Goal: Task Accomplishment & Management: Complete application form

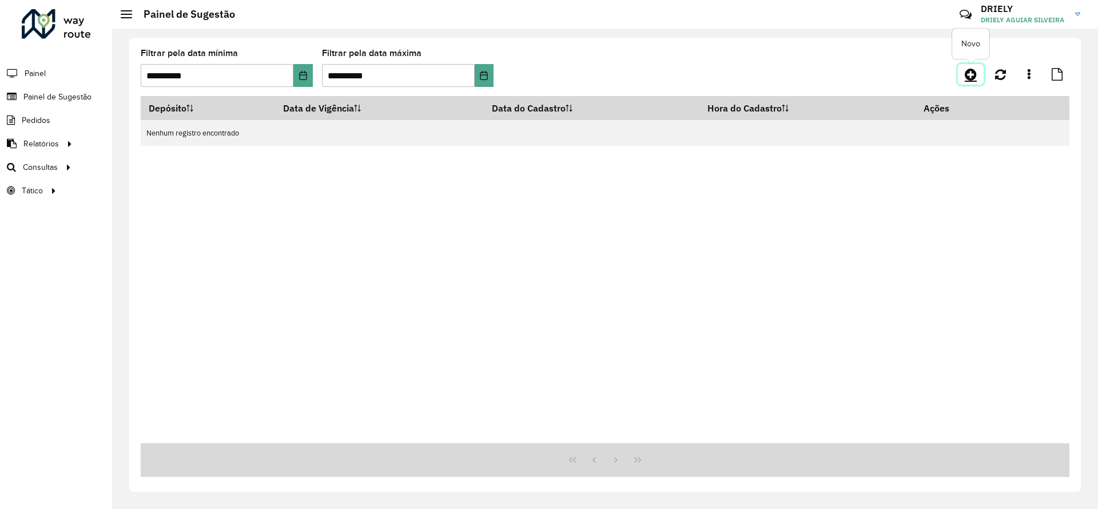
click at [968, 77] on icon at bounding box center [970, 74] width 12 height 14
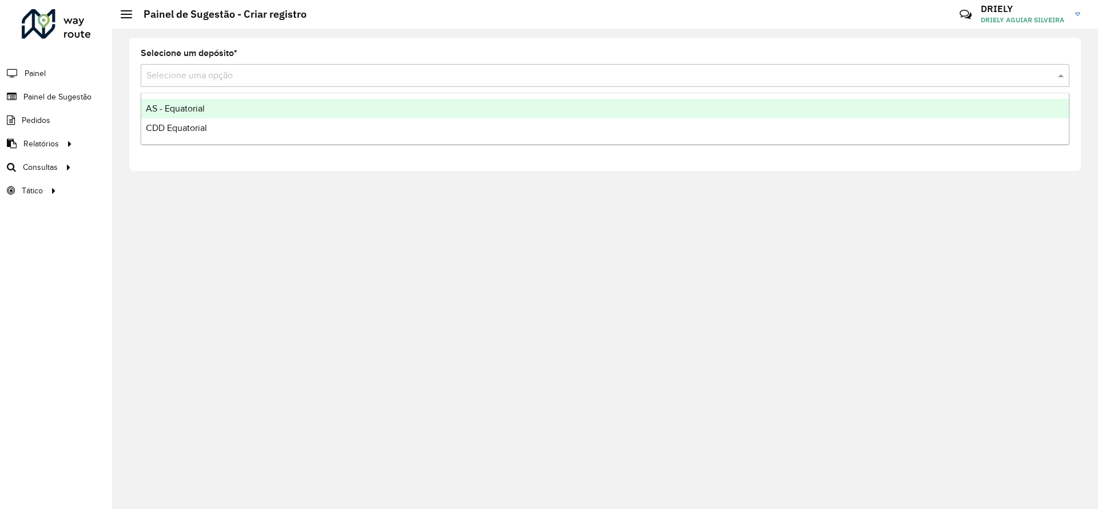
click at [254, 79] on input "text" at bounding box center [593, 76] width 894 height 14
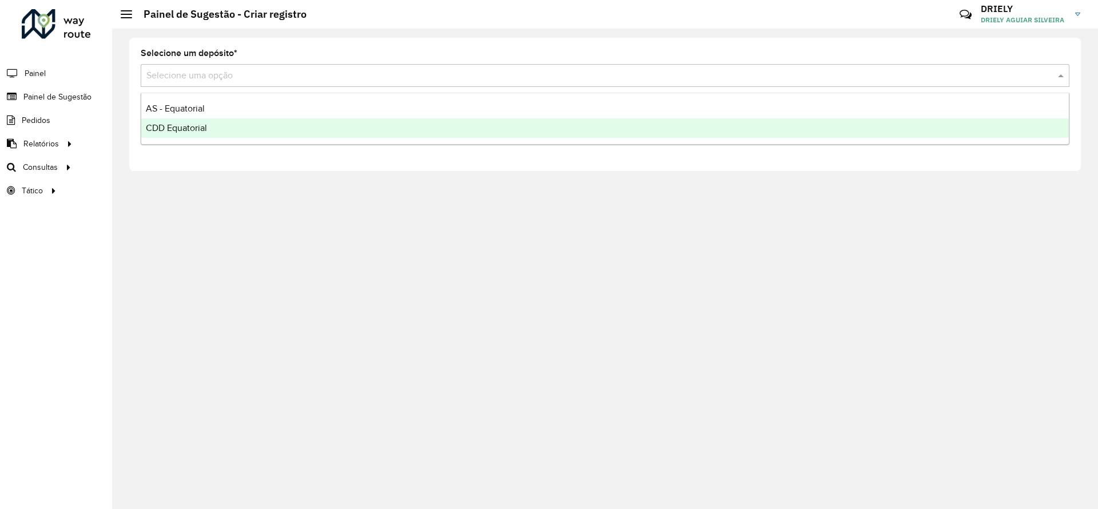
click at [216, 127] on div "CDD Equatorial" at bounding box center [604, 127] width 927 height 19
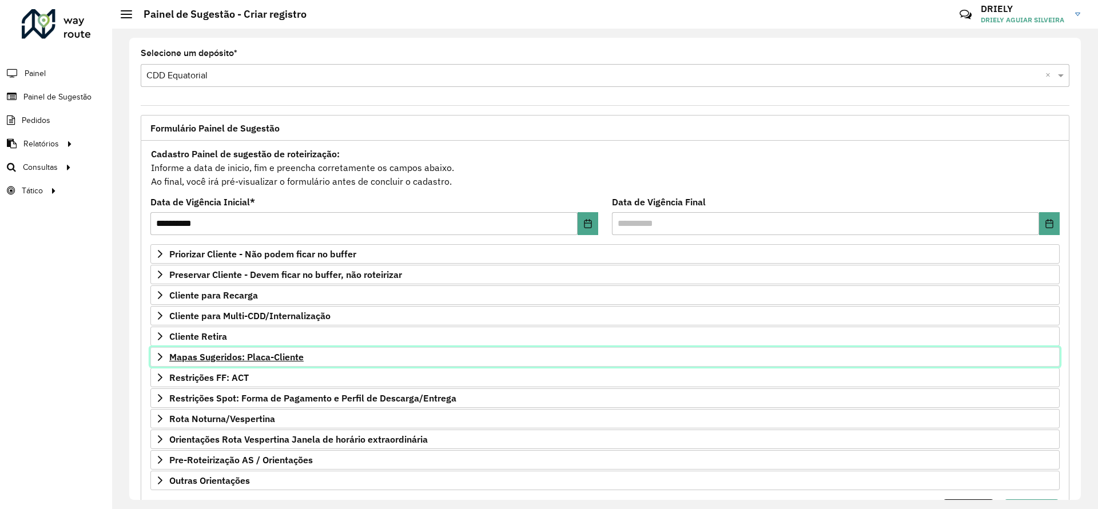
click at [265, 362] on link "Mapas Sugeridos: Placa-Cliente" at bounding box center [604, 356] width 909 height 19
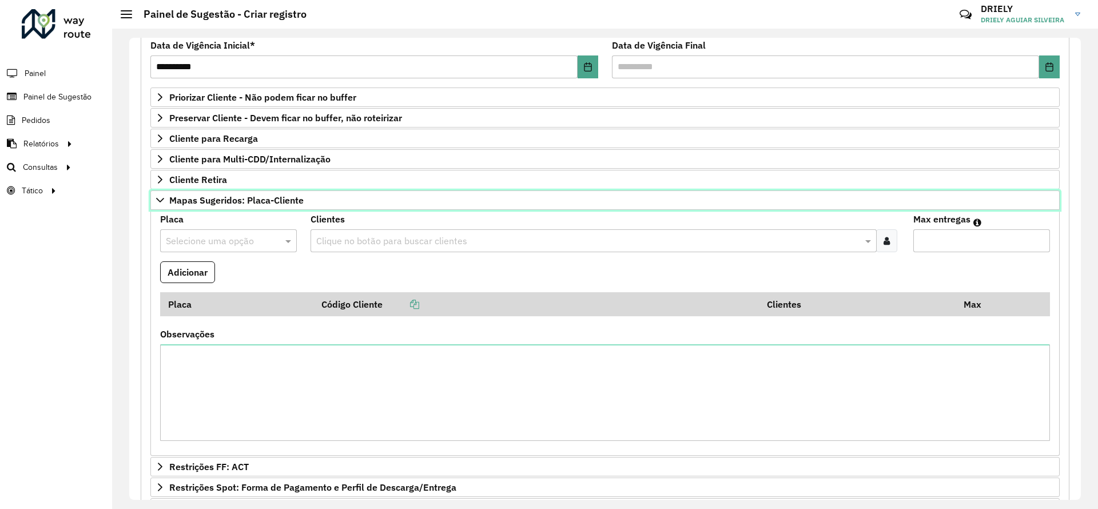
scroll to position [168, 0]
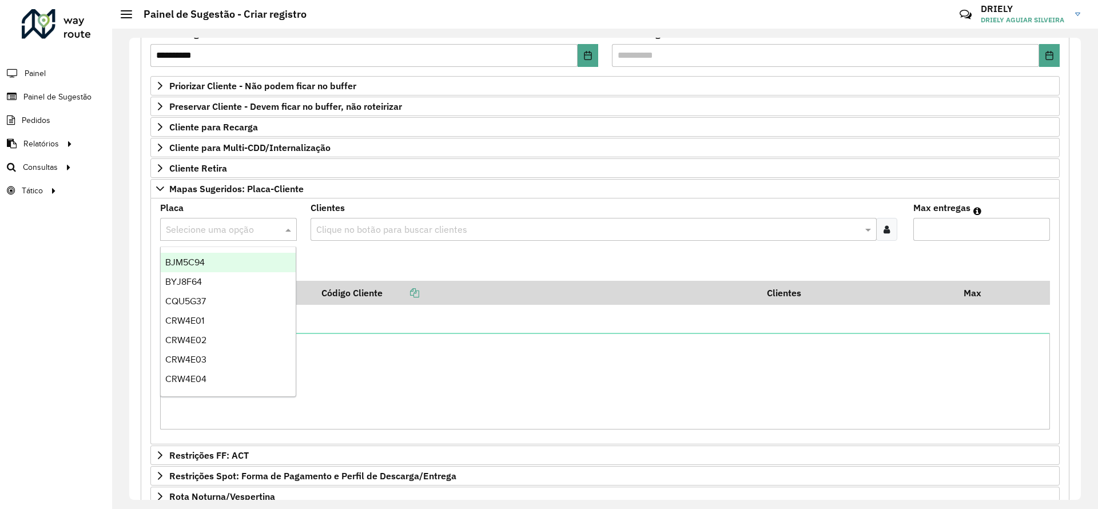
click at [232, 233] on input "text" at bounding box center [217, 230] width 102 height 14
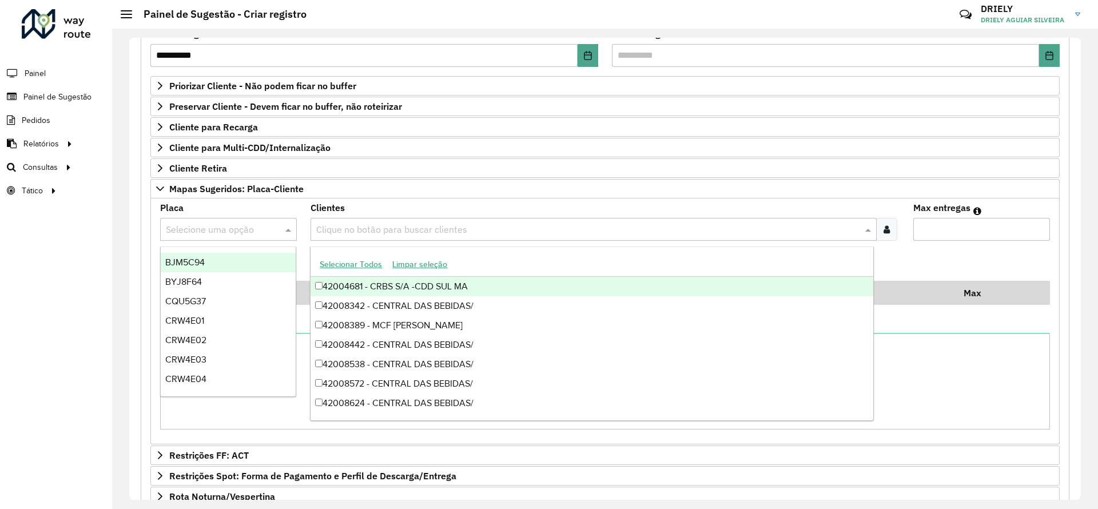
click at [372, 233] on input "text" at bounding box center [587, 230] width 548 height 14
paste input "*****"
type input "*****"
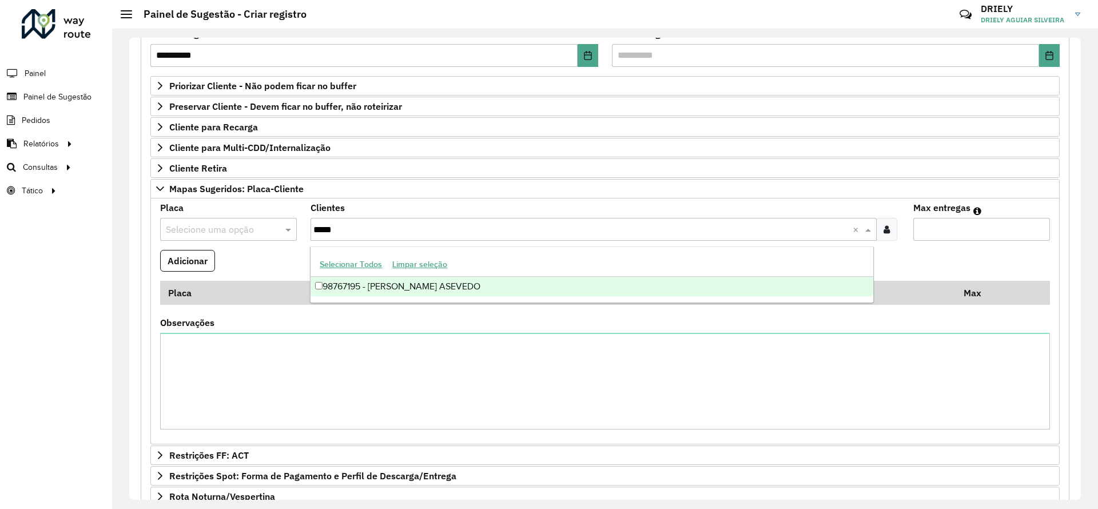
click at [387, 285] on div "98767195 - [PERSON_NAME] ASEVEDO" at bounding box center [591, 286] width 562 height 19
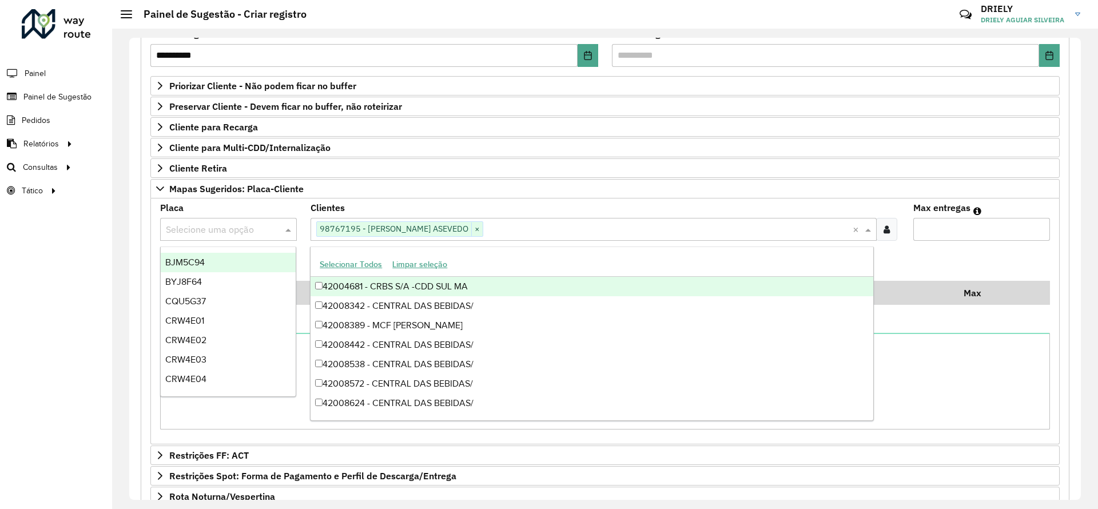
click at [217, 226] on input "text" at bounding box center [217, 230] width 102 height 14
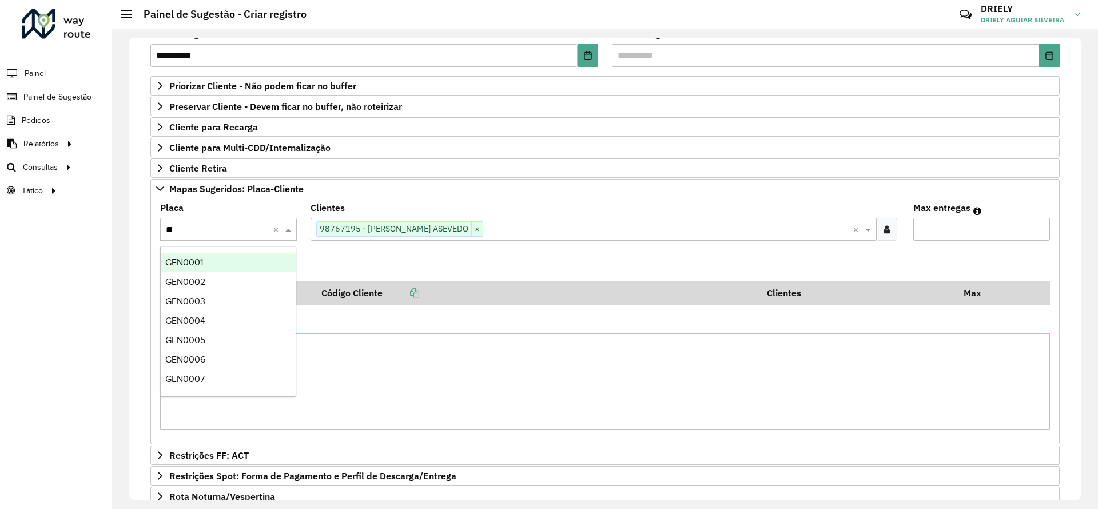
type input "***"
click at [236, 263] on div "NNF1J53" at bounding box center [228, 262] width 135 height 19
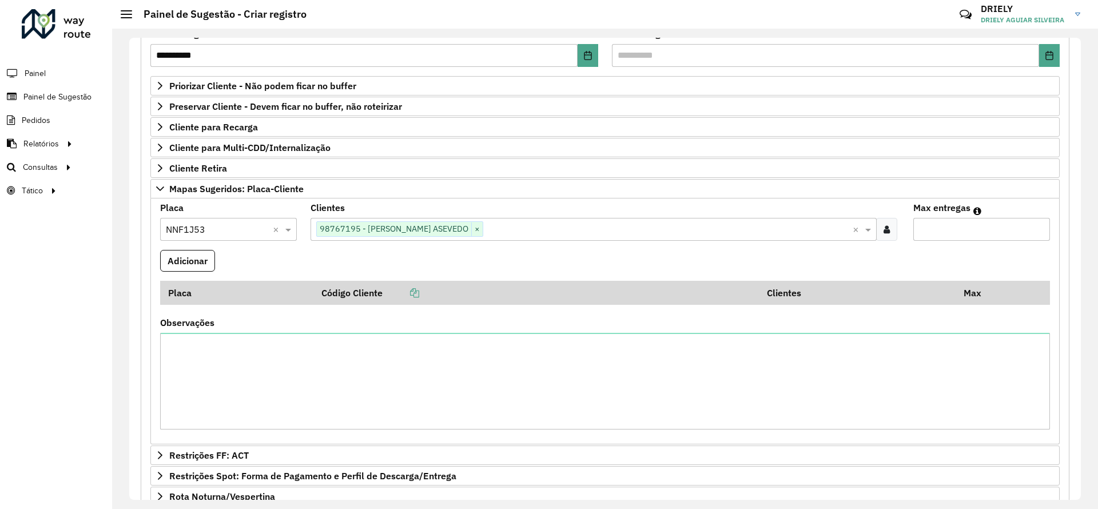
click at [956, 225] on input "Max entregas" at bounding box center [981, 229] width 137 height 23
type input "*"
click at [187, 261] on button "Adicionar" at bounding box center [187, 261] width 55 height 22
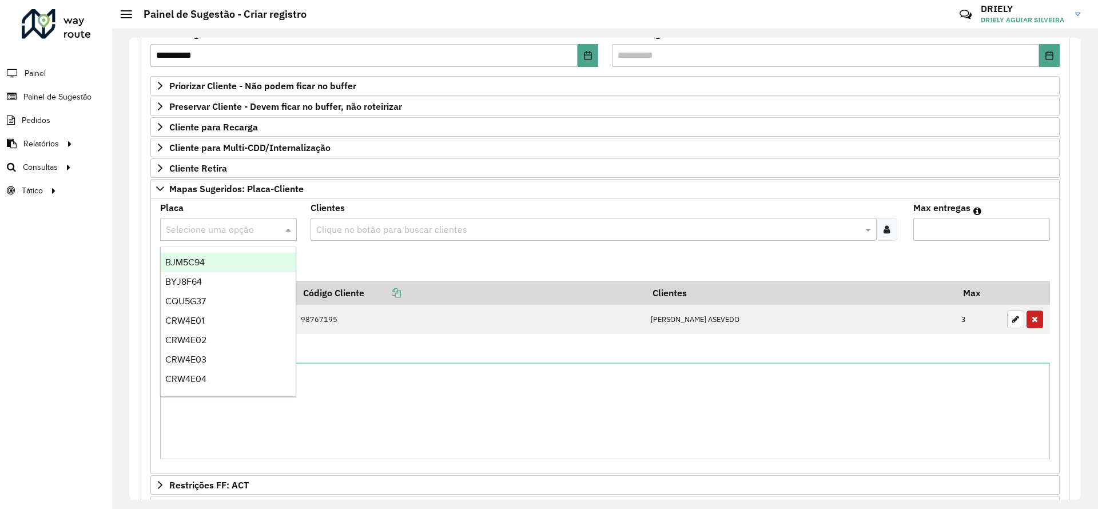
click at [205, 230] on input "text" at bounding box center [217, 230] width 102 height 14
type input "***"
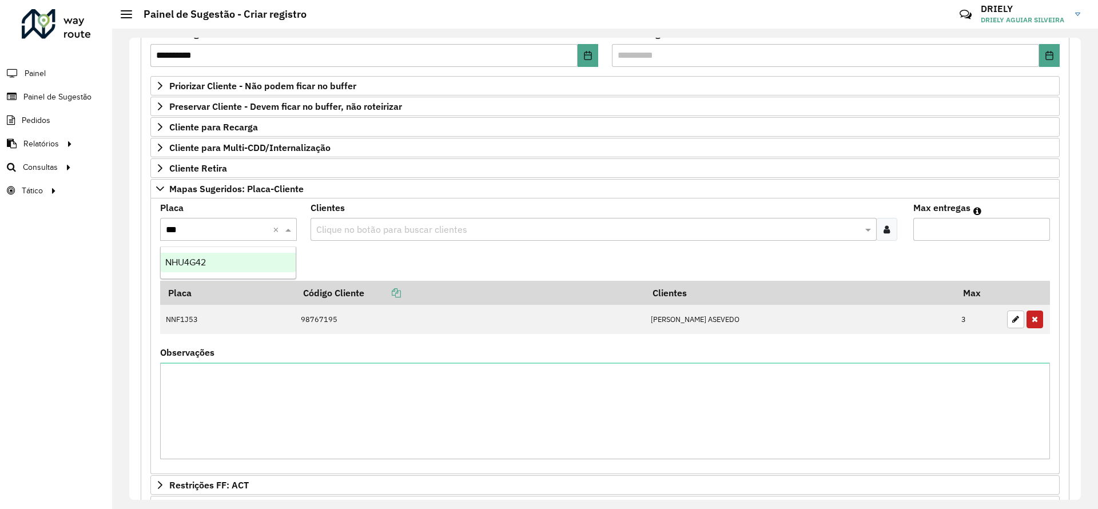
click at [226, 260] on div "NHU4G42" at bounding box center [228, 262] width 135 height 19
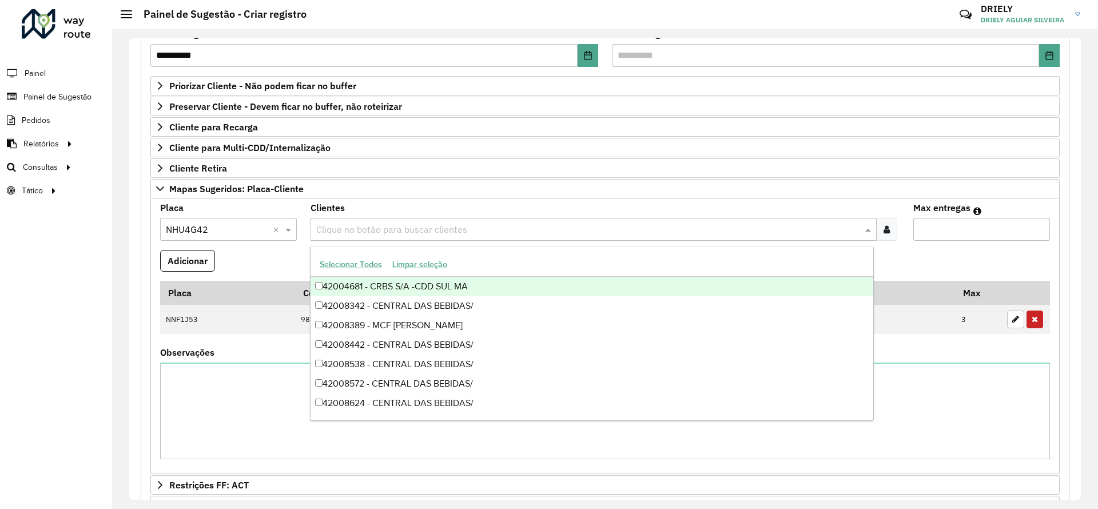
click at [412, 233] on input "text" at bounding box center [587, 230] width 548 height 14
paste input "*****"
type input "*****"
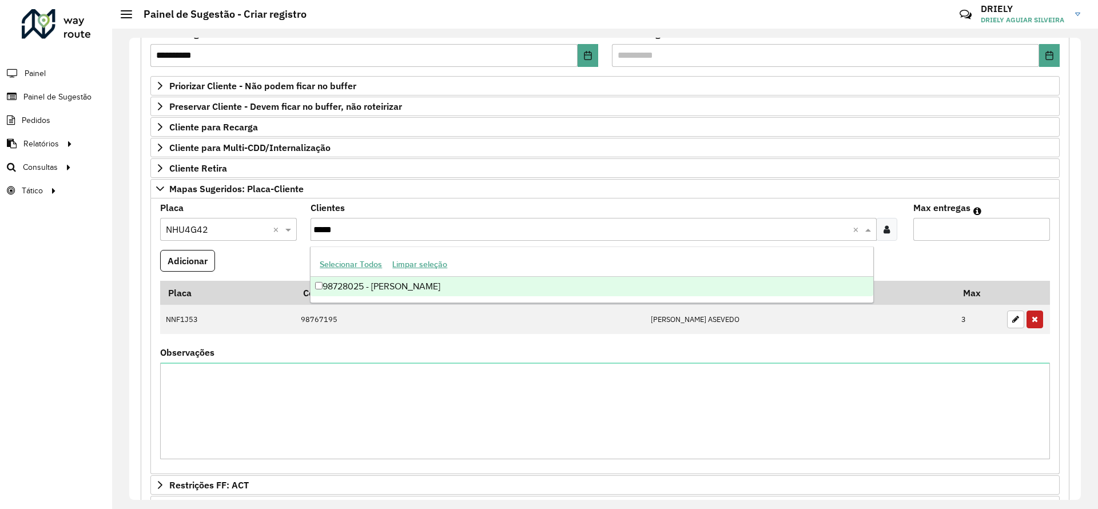
click at [387, 280] on div "98728025 - [PERSON_NAME]" at bounding box center [591, 286] width 562 height 19
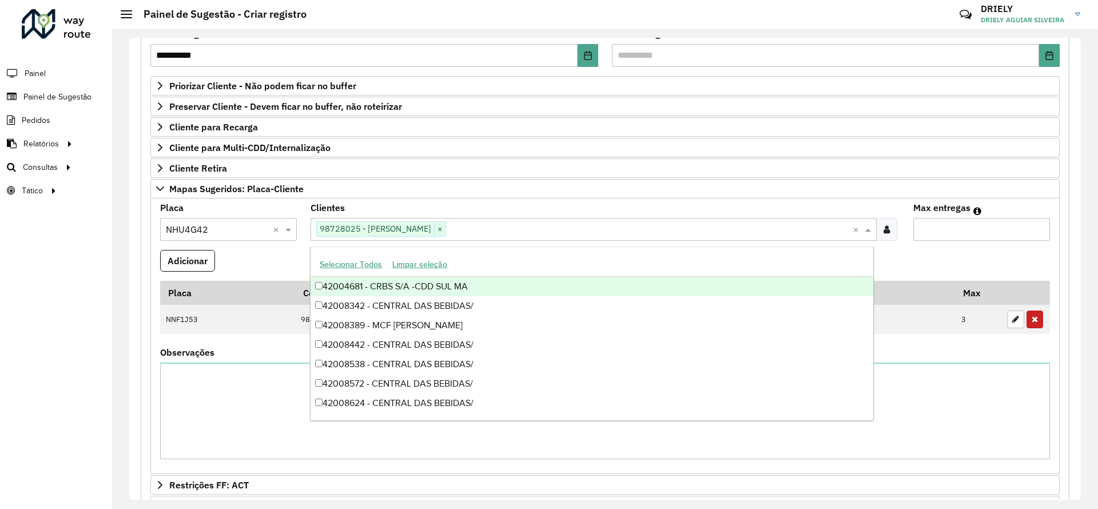
click at [966, 236] on input "Max entregas" at bounding box center [981, 229] width 137 height 23
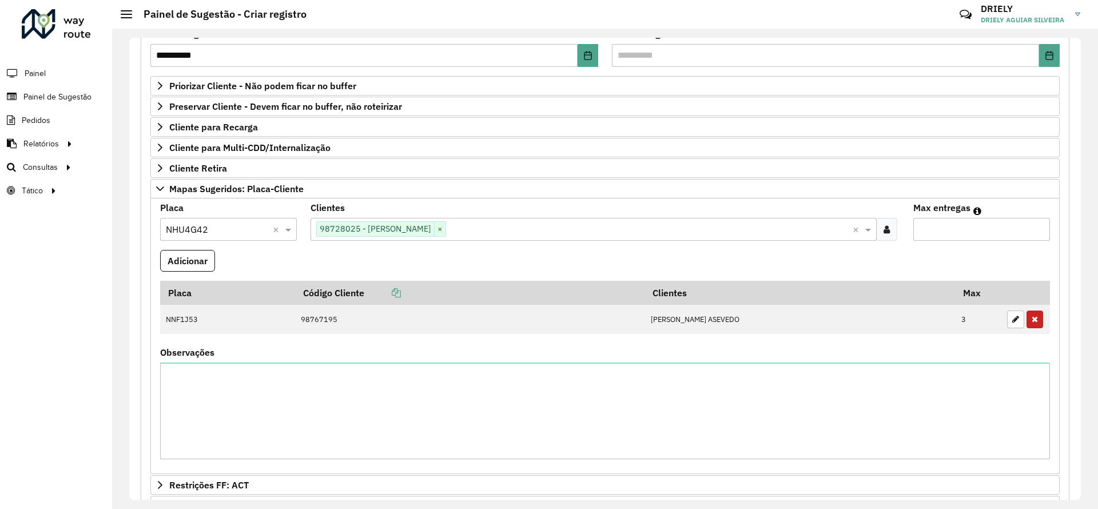
type input "*"
click at [192, 256] on button "Adicionar" at bounding box center [187, 261] width 55 height 22
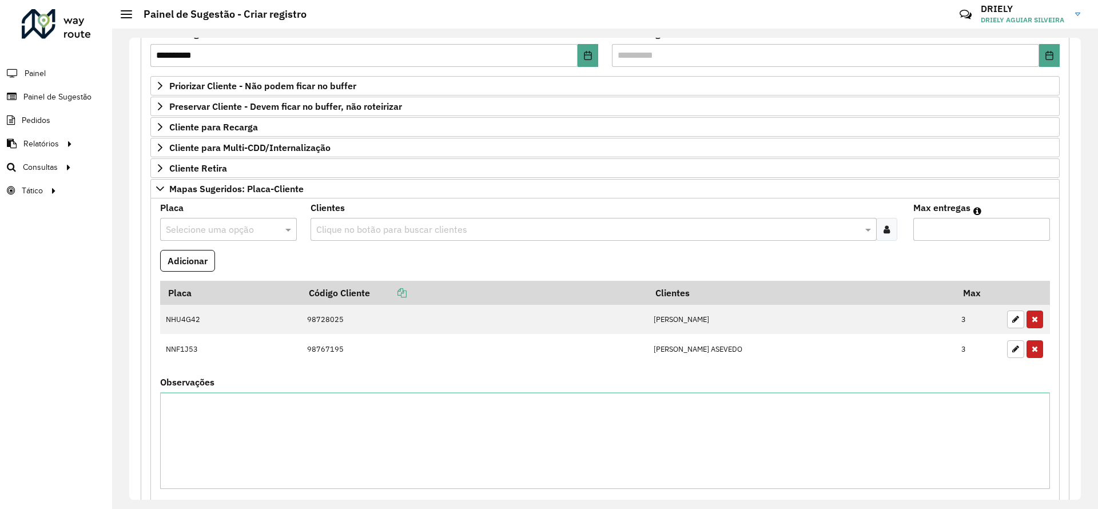
scroll to position [366, 0]
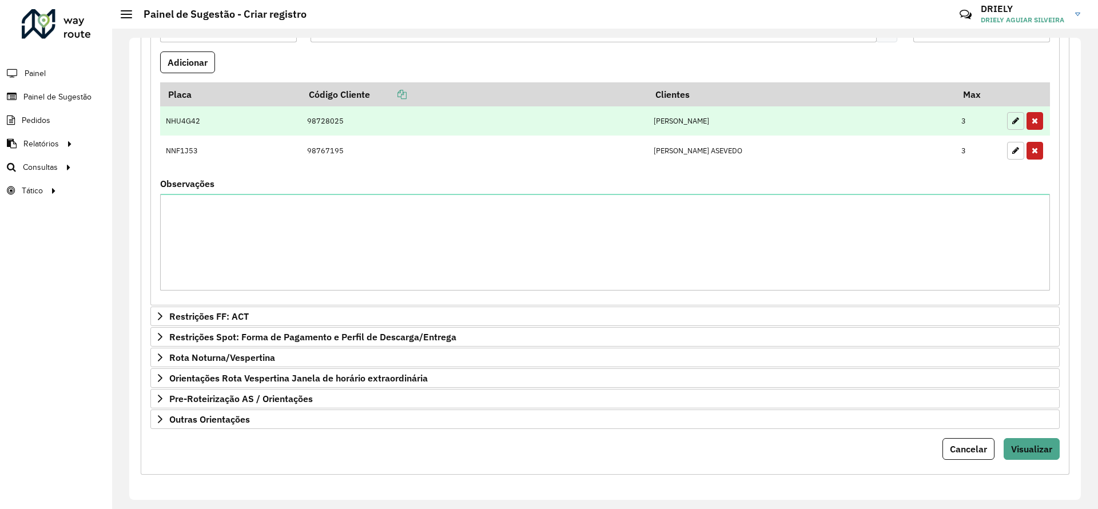
click at [1018, 121] on button "button" at bounding box center [1015, 121] width 17 height 18
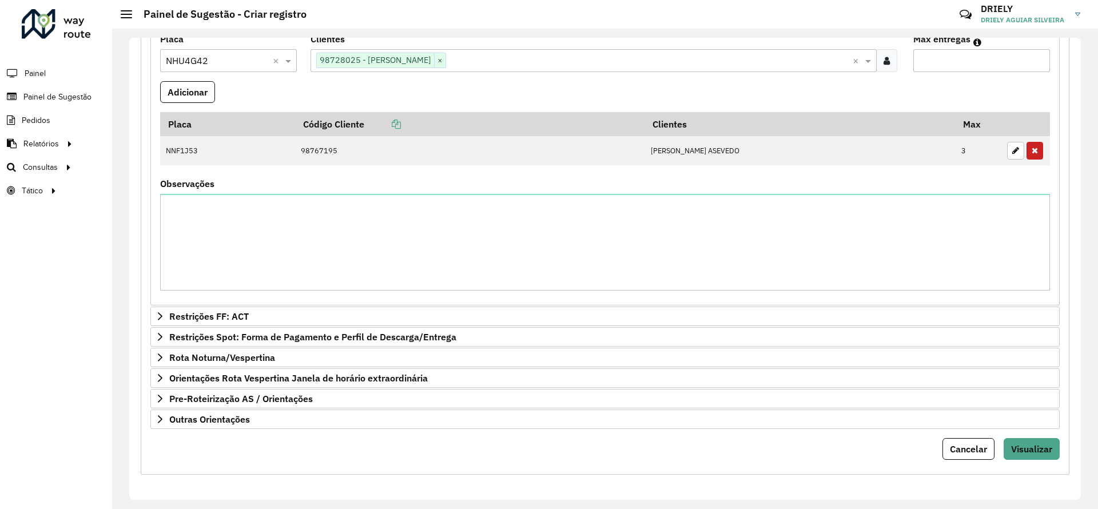
scroll to position [337, 0]
click at [947, 53] on input "*" at bounding box center [981, 60] width 137 height 23
type input "*"
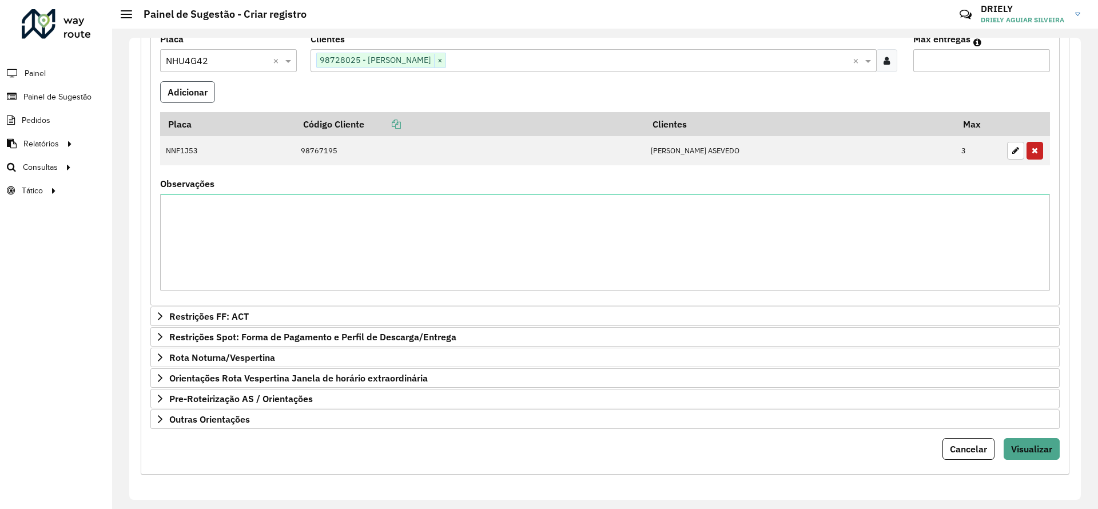
click at [186, 89] on button "Adicionar" at bounding box center [187, 92] width 55 height 22
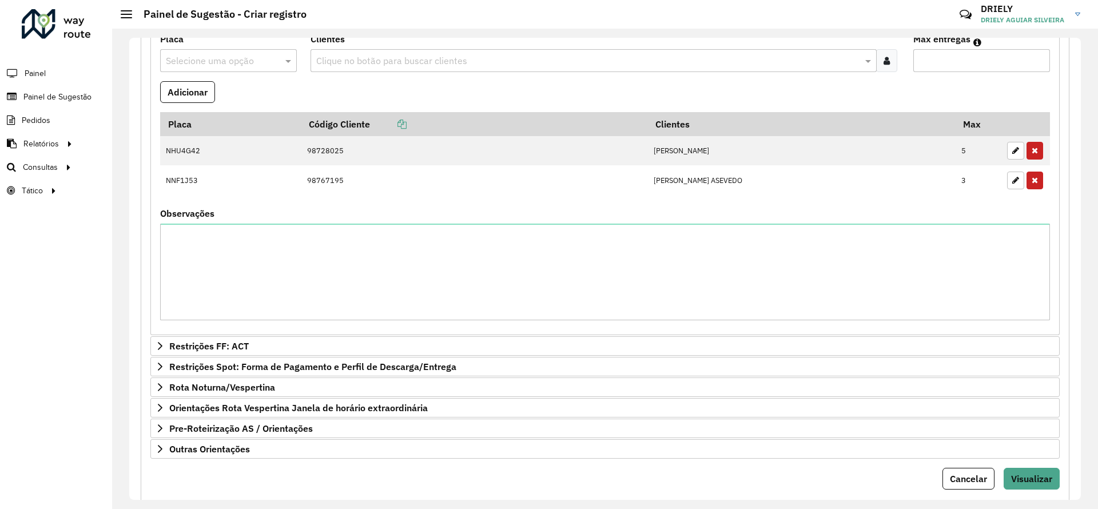
scroll to position [366, 0]
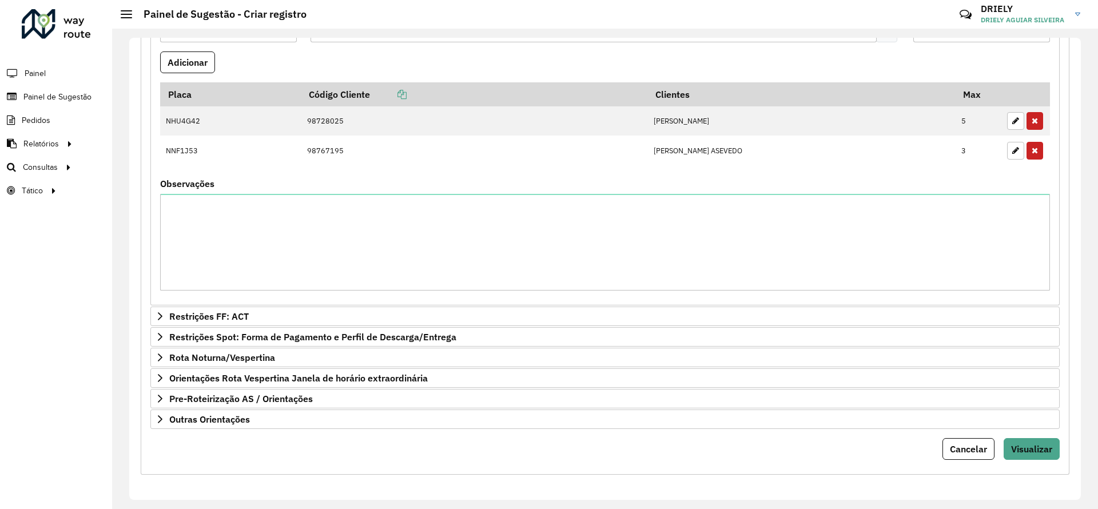
drag, startPoint x: 1087, startPoint y: 333, endPoint x: 1079, endPoint y: 346, distance: 14.9
click at [1079, 346] on div "**********" at bounding box center [605, 269] width 986 height 480
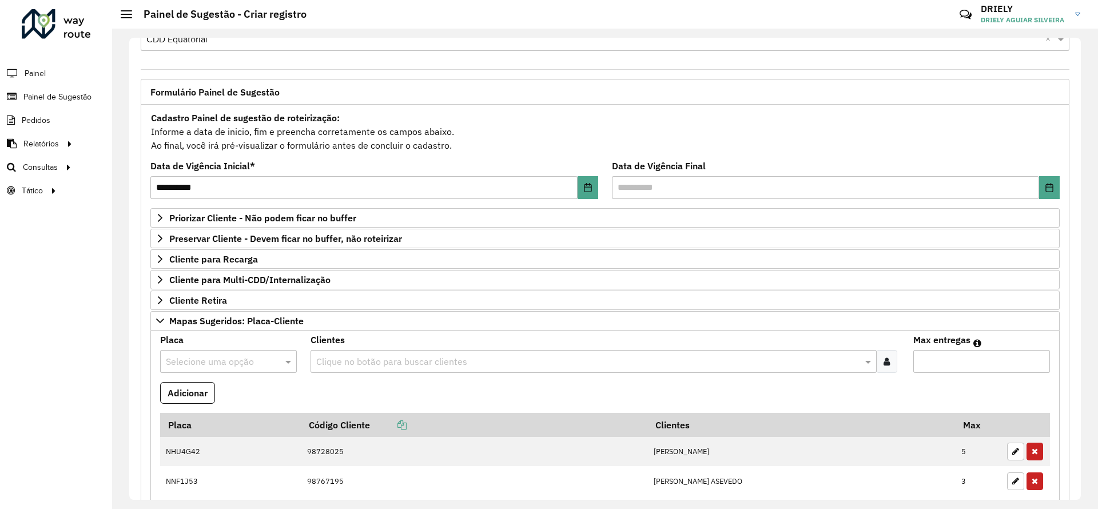
scroll to position [0, 0]
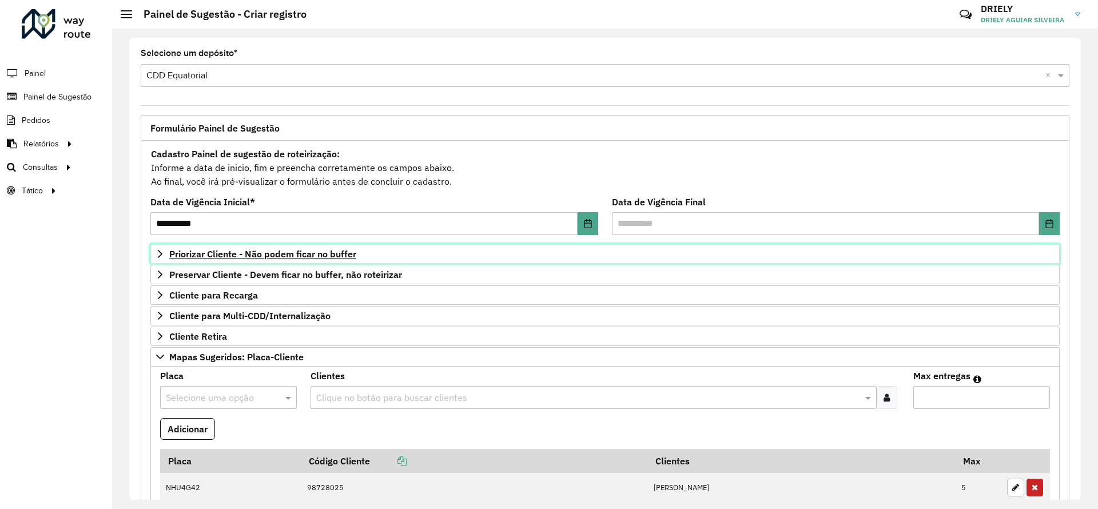
click at [296, 255] on span "Priorizar Cliente - Não podem ficar no buffer" at bounding box center [262, 253] width 187 height 9
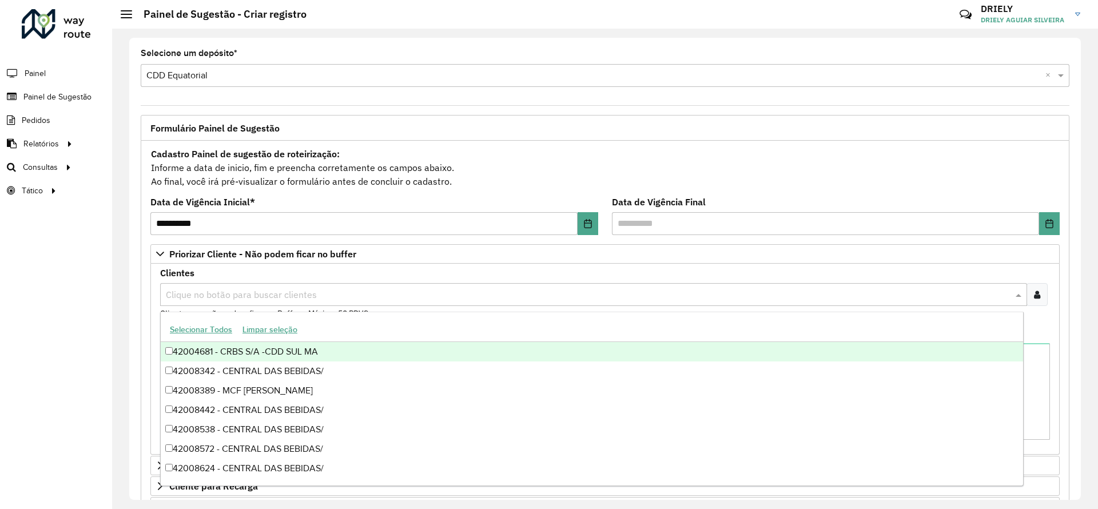
click at [317, 290] on input "text" at bounding box center [587, 295] width 849 height 14
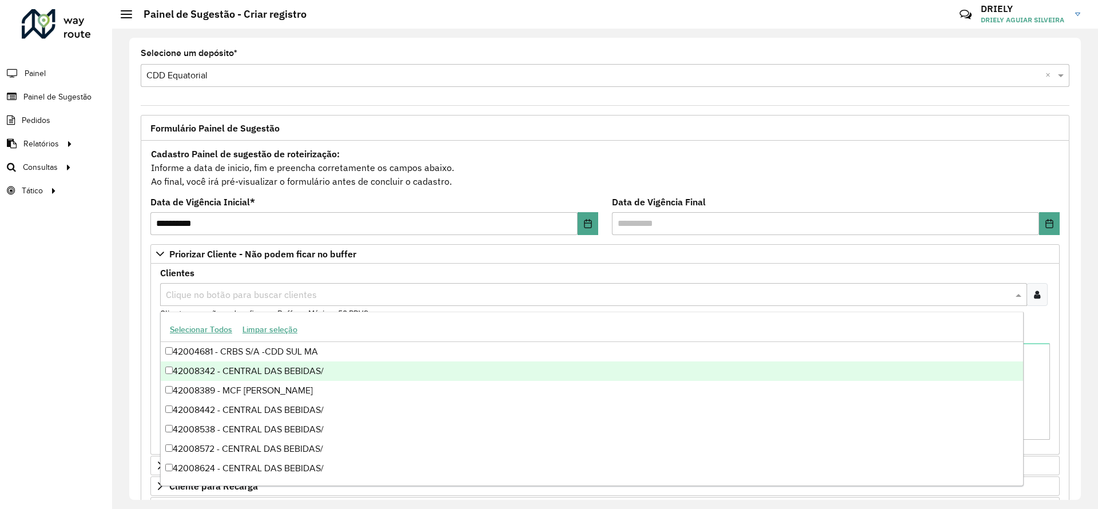
click at [1035, 288] on div at bounding box center [1036, 294] width 21 height 23
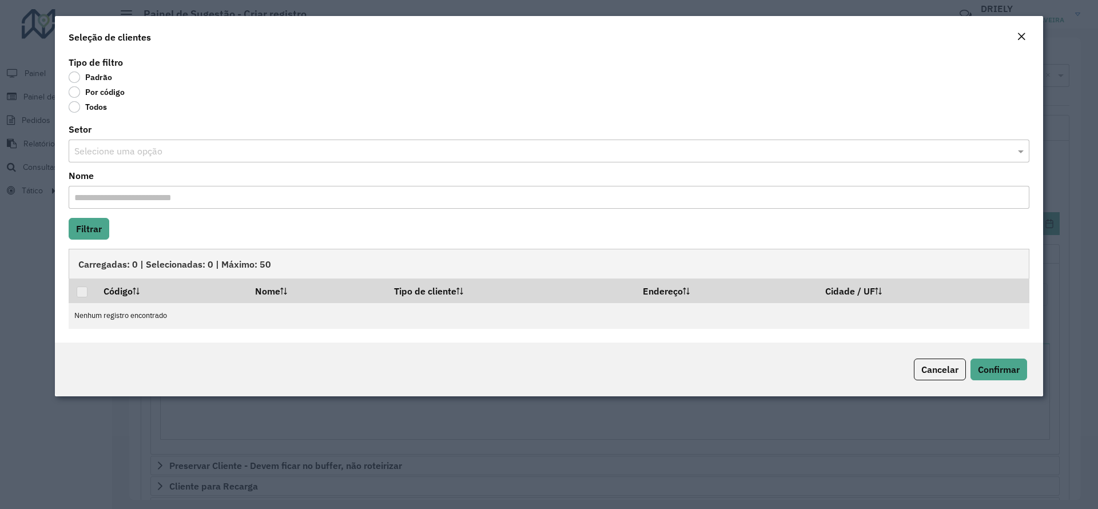
click at [73, 93] on label "Por código" at bounding box center [97, 91] width 56 height 11
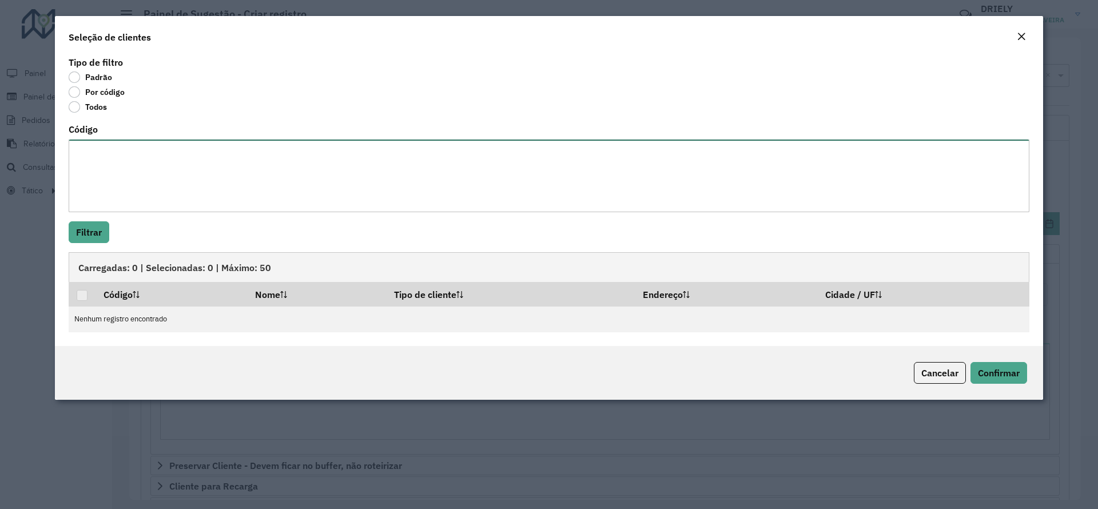
click at [149, 167] on textarea "Código" at bounding box center [549, 175] width 960 height 73
paste textarea "**** *** **** **** ***** ***** ***** ***** ***** ***** ***** ***** ***** ***** …"
type textarea "**** *** **** **** ***** ***** ***** ***** ***** ***** ***** ***** ***** ***** …"
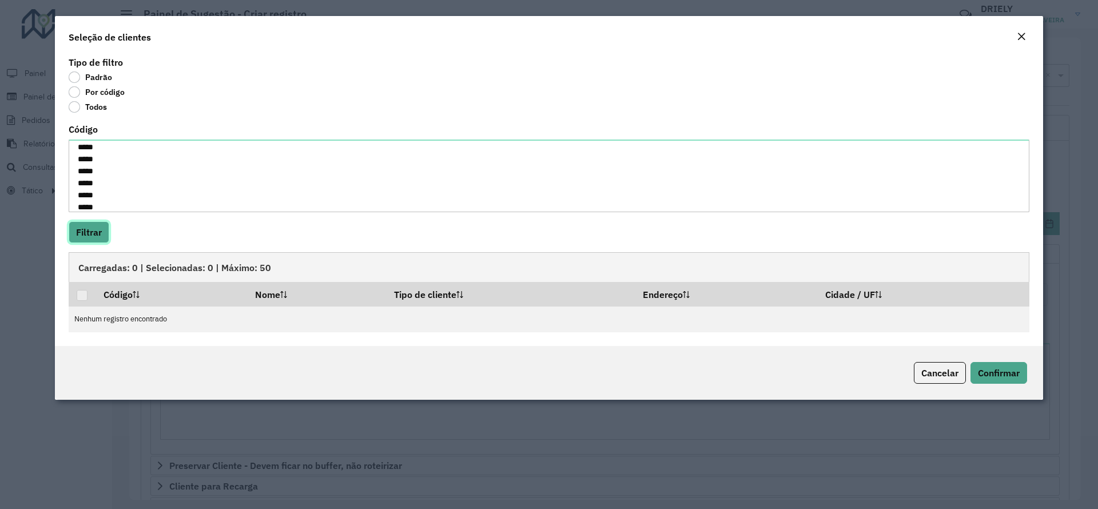
click at [95, 230] on button "Filtrar" at bounding box center [89, 232] width 41 height 22
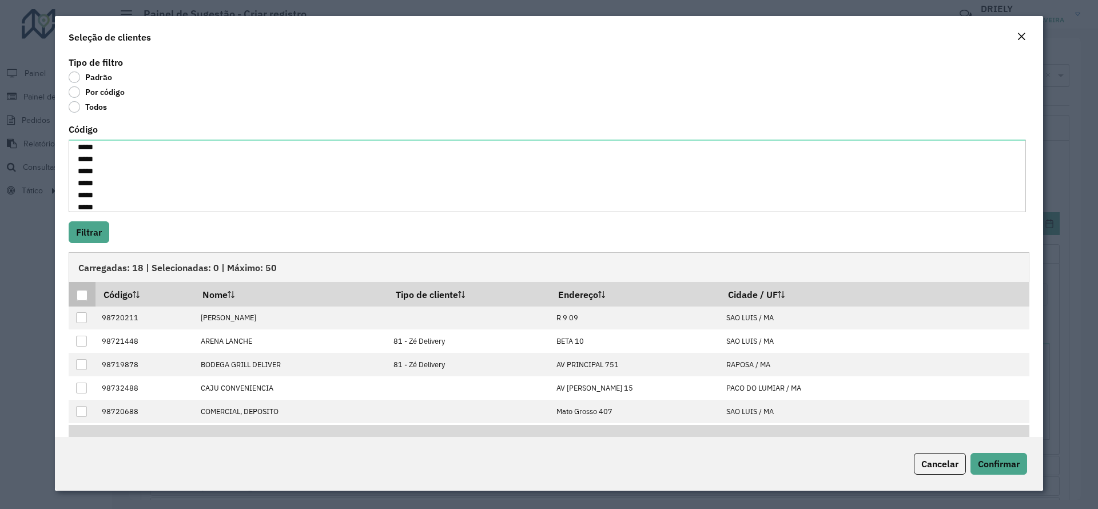
click at [79, 293] on div at bounding box center [82, 295] width 11 height 11
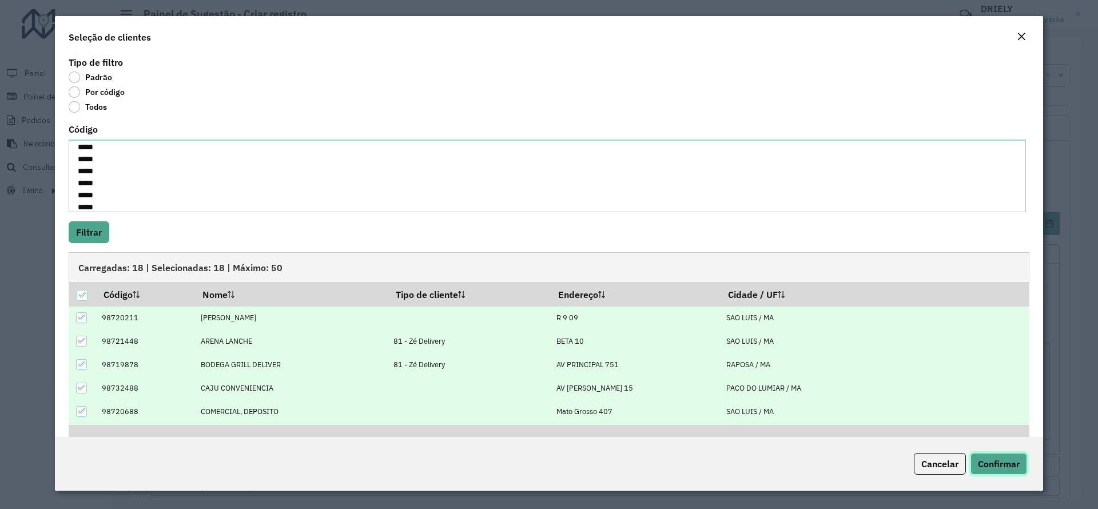
click at [1012, 454] on button "Confirmar" at bounding box center [998, 464] width 57 height 22
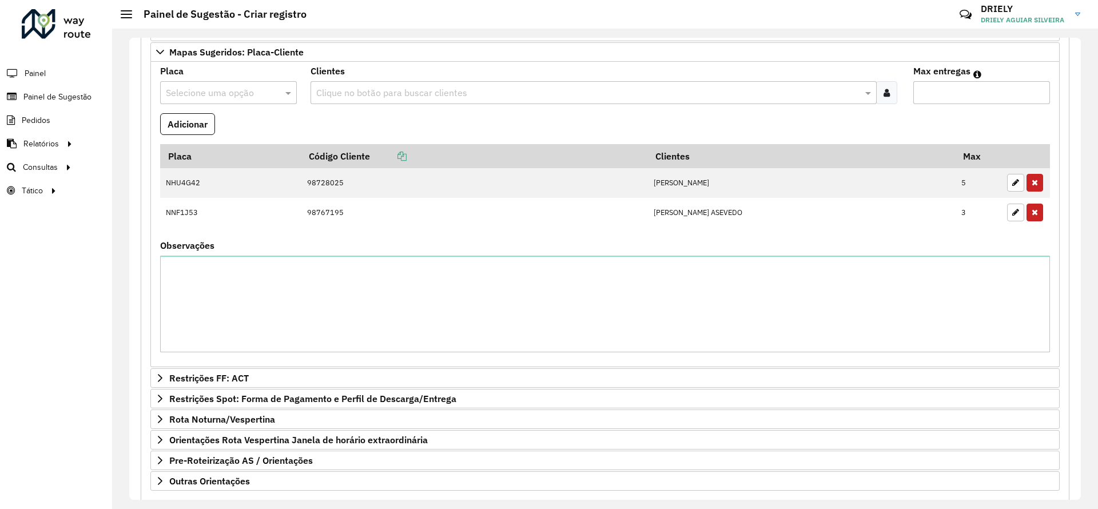
scroll to position [557, 0]
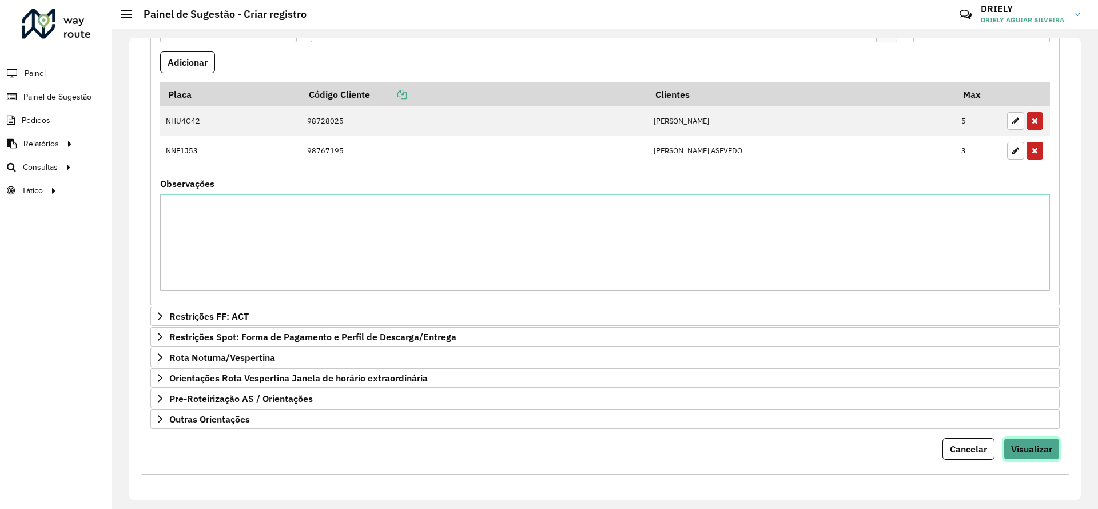
click at [1011, 443] on span "Visualizar" at bounding box center [1031, 448] width 41 height 11
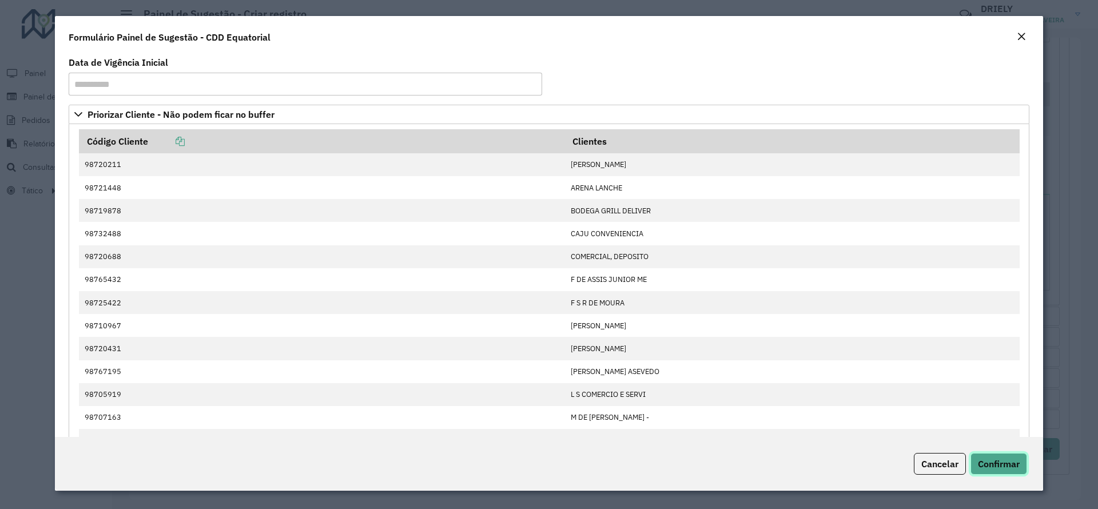
click at [992, 465] on span "Confirmar" at bounding box center [999, 463] width 42 height 11
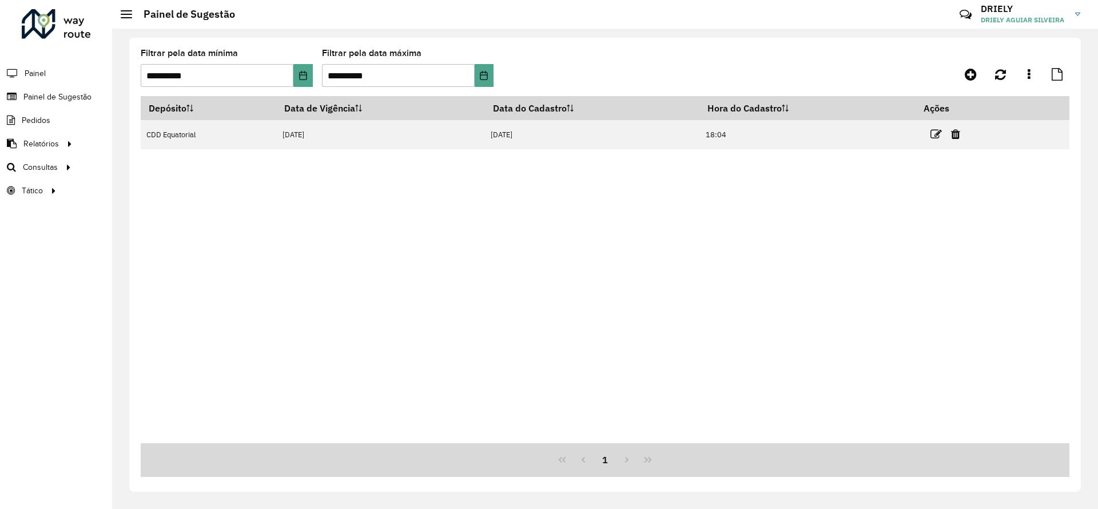
click at [430, 267] on div "Depósito Data de Vigência Data do Cadastro Hora do Cadastro Ações CDD Equatoria…" at bounding box center [605, 269] width 928 height 347
